Goal: Check status

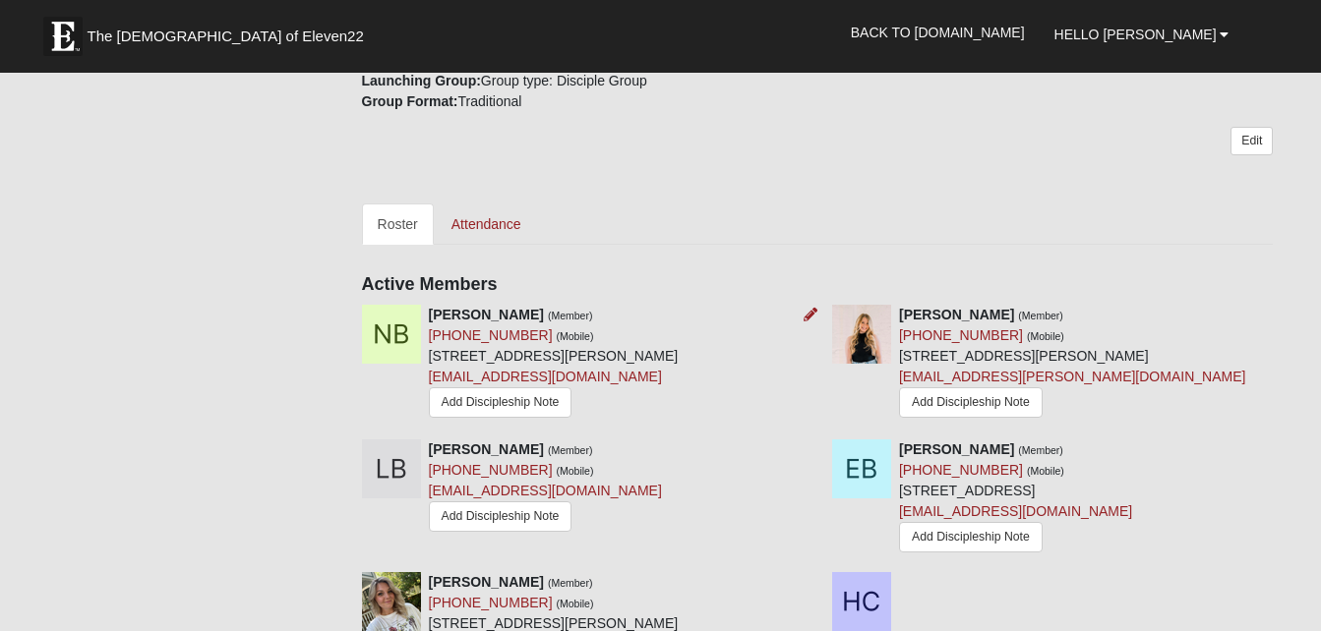
scroll to position [748, 0]
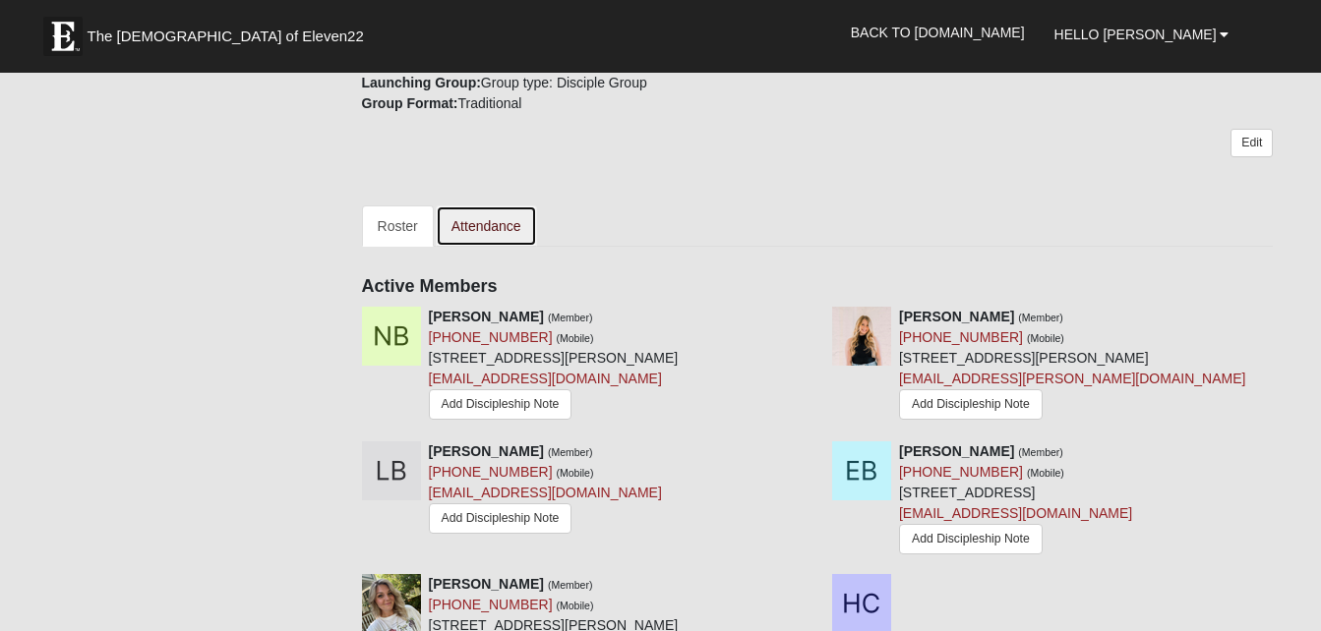
click at [507, 232] on link "Attendance" at bounding box center [486, 226] width 101 height 41
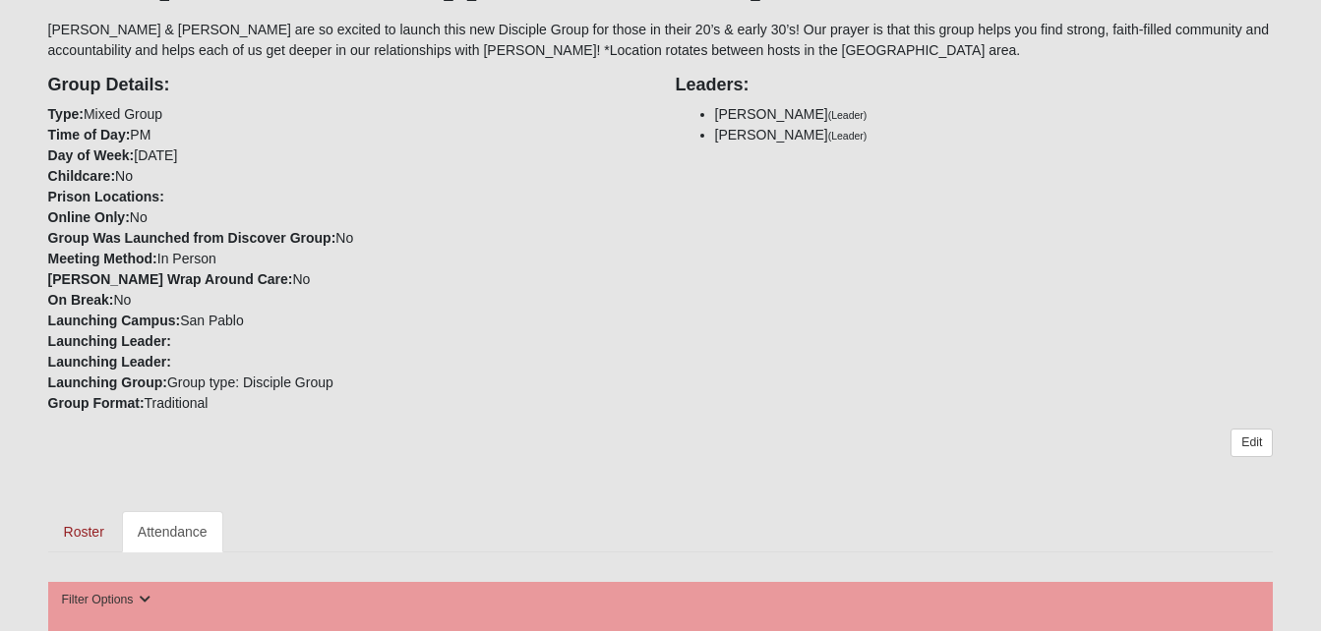
scroll to position [421, 0]
